Goal: Check status

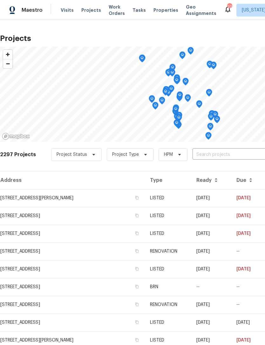
click at [224, 153] on input "text" at bounding box center [229, 155] width 73 height 10
type input "107 bur"
click at [208, 172] on li "[STREET_ADDRESS][PERSON_NAME]" at bounding box center [217, 169] width 92 height 10
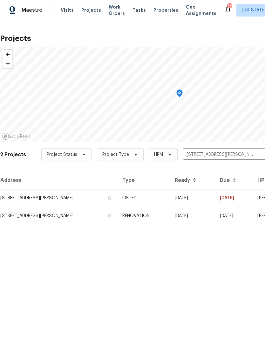
click at [85, 195] on td "[STREET_ADDRESS][PERSON_NAME]" at bounding box center [58, 198] width 117 height 18
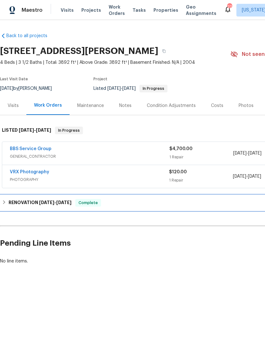
click at [59, 203] on span "[DATE] - [DATE]" at bounding box center [55, 203] width 32 height 4
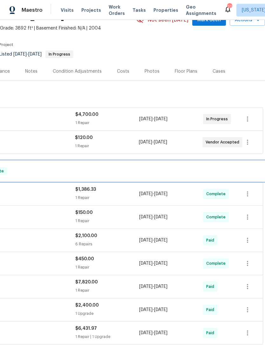
scroll to position [34, 94]
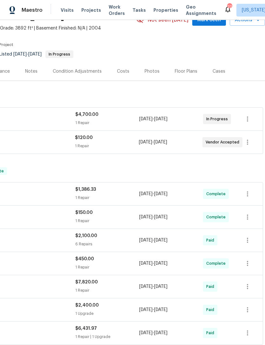
click at [120, 70] on div "Costs" at bounding box center [123, 71] width 12 height 6
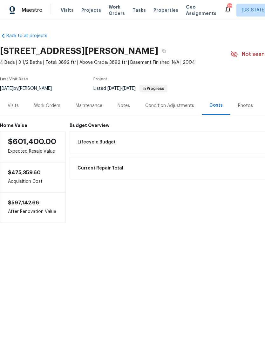
click at [122, 105] on div "Notes" at bounding box center [124, 106] width 12 height 6
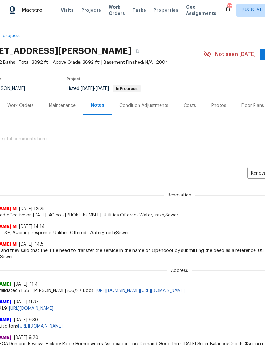
scroll to position [0, 27]
click at [190, 108] on div "Costs" at bounding box center [190, 106] width 12 height 6
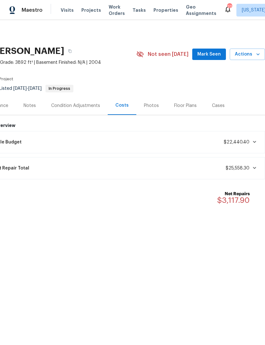
scroll to position [0, 94]
click at [30, 108] on div "Notes" at bounding box center [30, 106] width 12 height 6
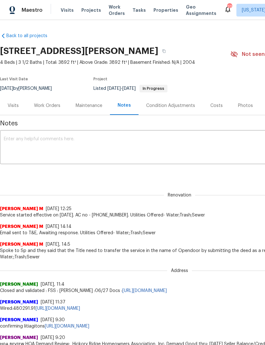
click at [42, 106] on div "Work Orders" at bounding box center [47, 106] width 26 height 6
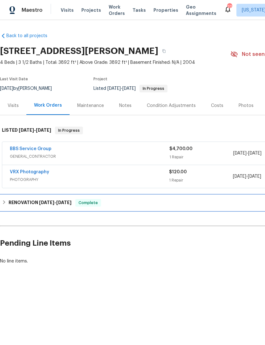
click at [63, 203] on span "[DATE]" at bounding box center [63, 203] width 15 height 4
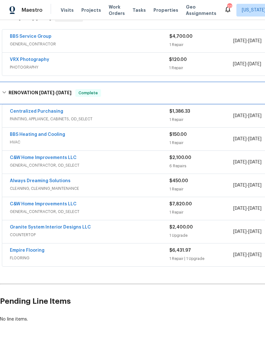
scroll to position [112, 0]
